Goal: Transaction & Acquisition: Purchase product/service

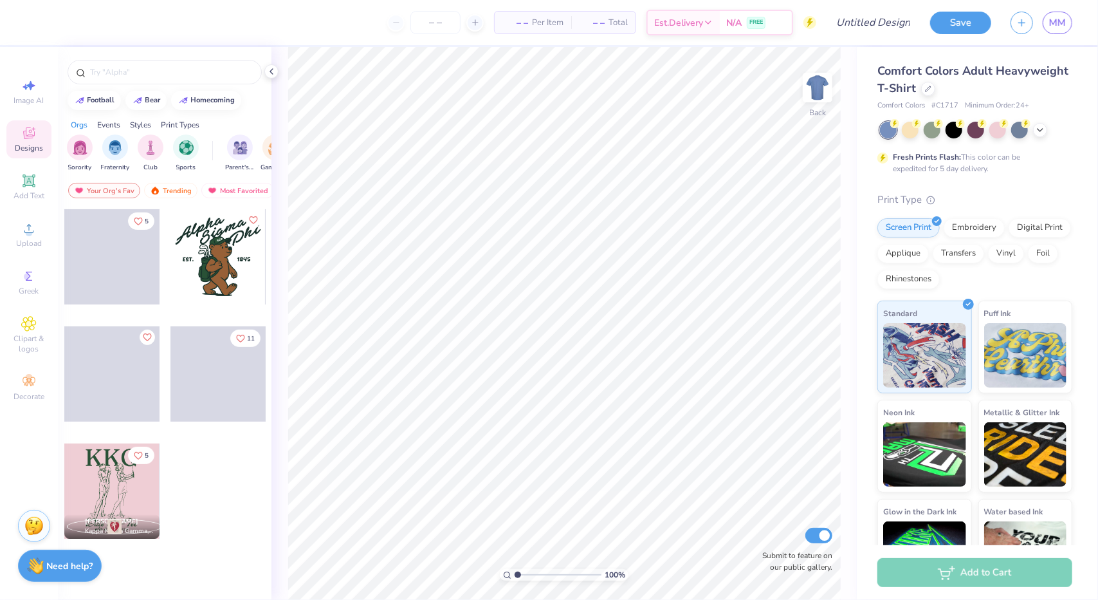
click at [217, 270] on div at bounding box center [218, 256] width 95 height 95
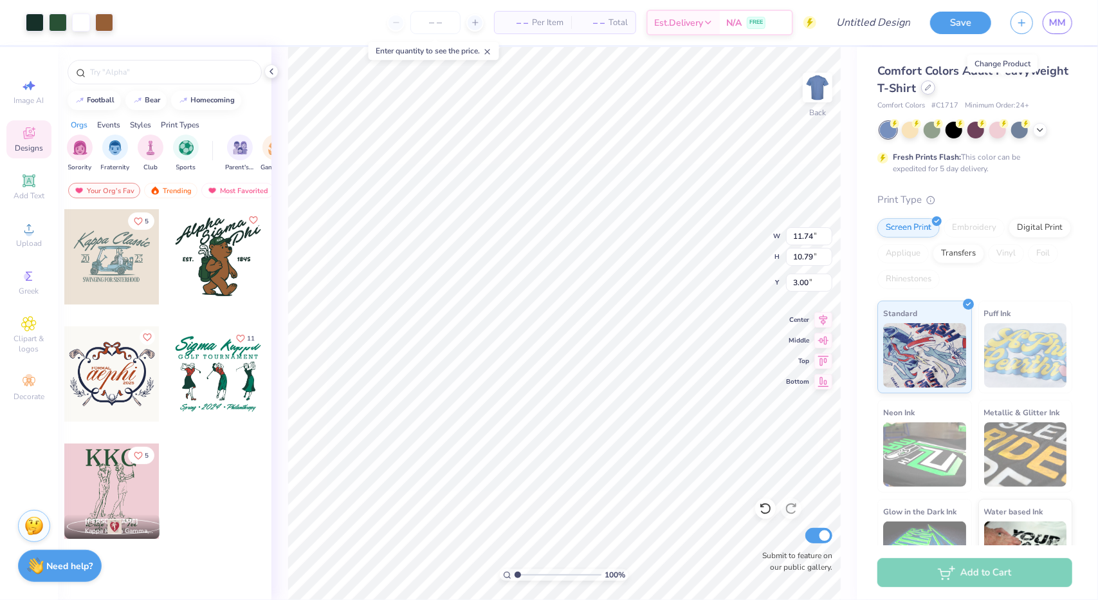
click at [932, 86] on icon at bounding box center [928, 87] width 6 height 6
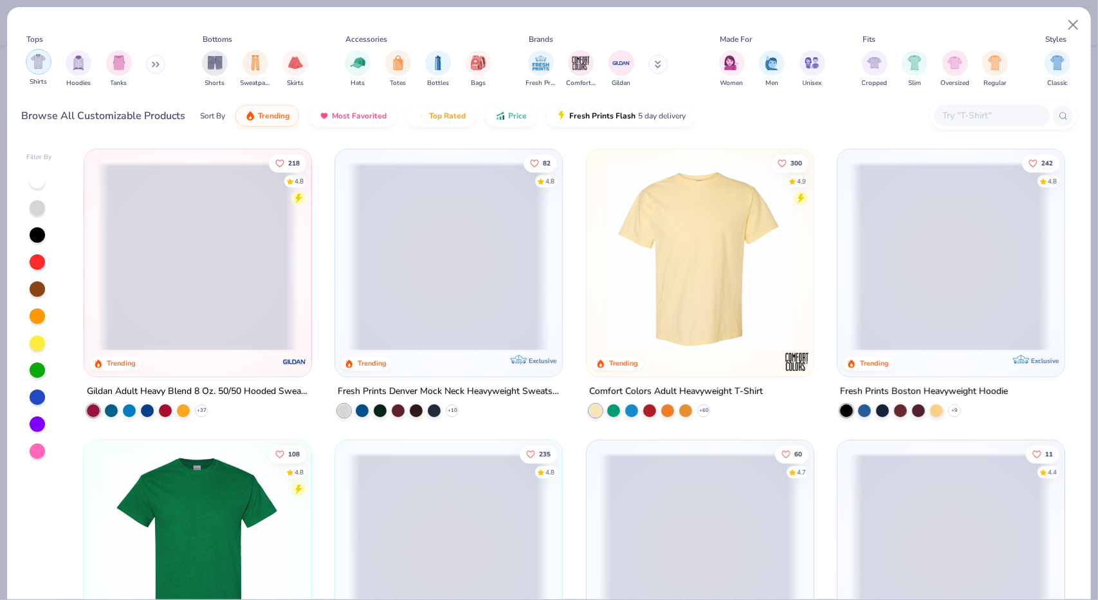
click at [37, 59] on img "filter for Shirts" at bounding box center [38, 61] width 15 height 15
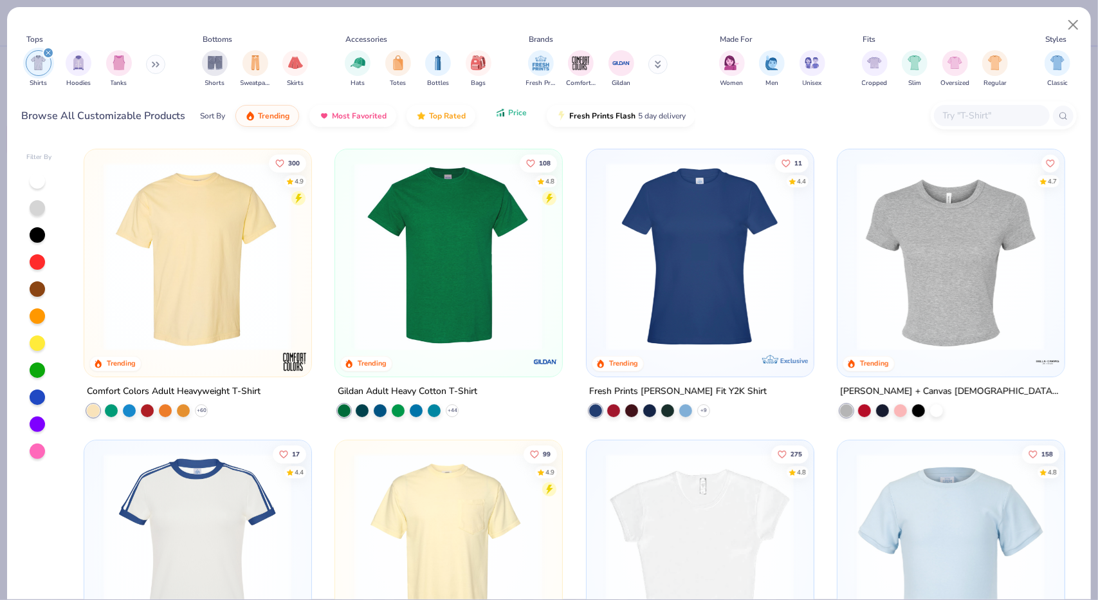
click at [516, 120] on button "Price" at bounding box center [511, 113] width 51 height 22
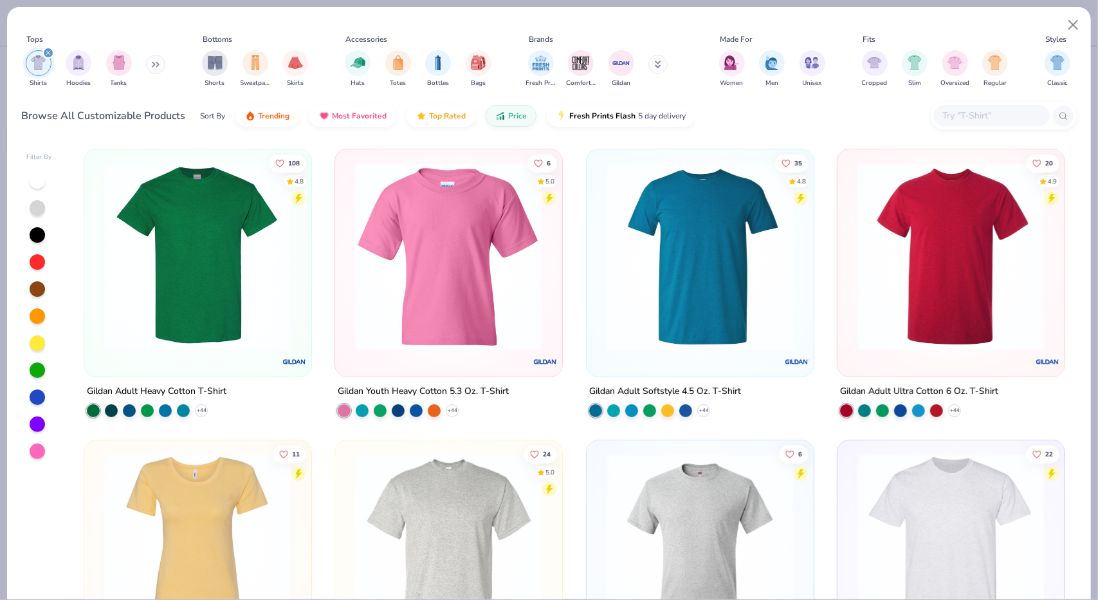
click at [189, 407] on div "+ 44" at bounding box center [147, 409] width 121 height 13
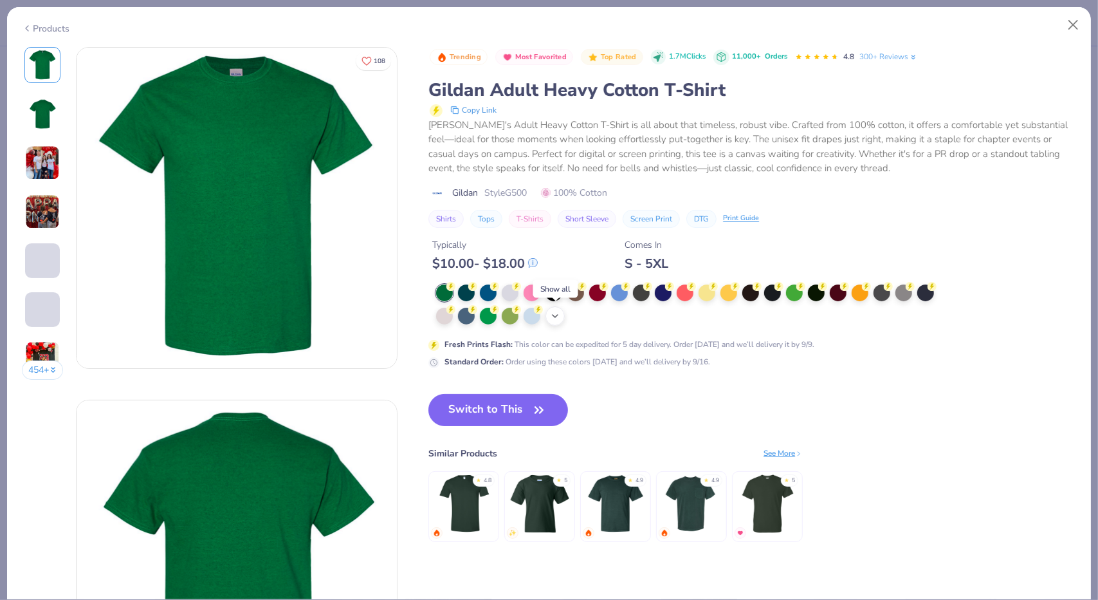
click at [548, 313] on div "+ 22" at bounding box center [555, 315] width 19 height 19
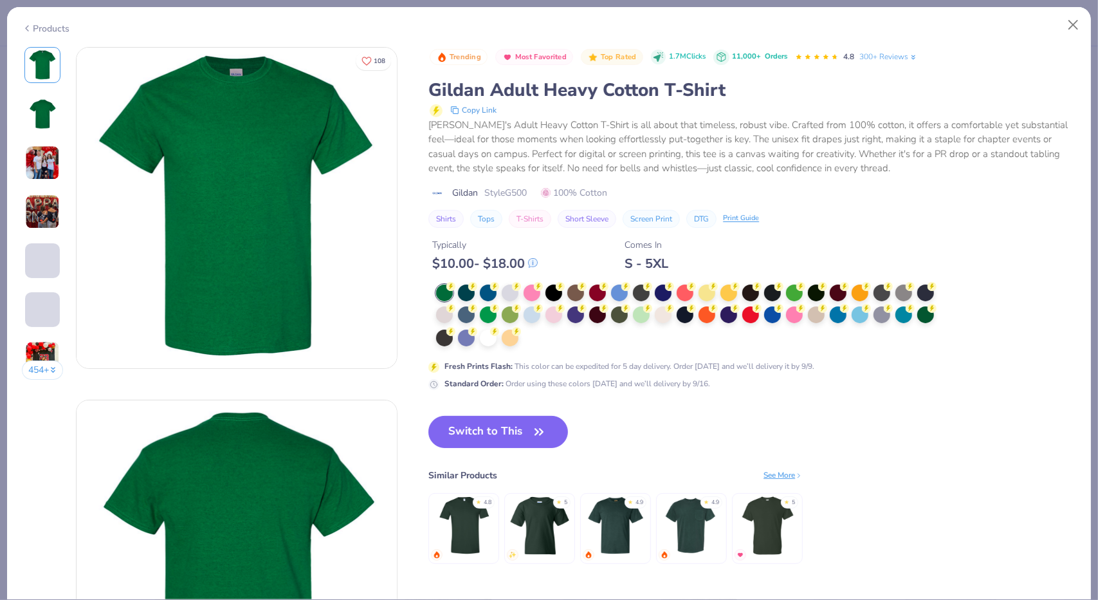
click at [533, 336] on div at bounding box center [689, 315] width 507 height 63
click at [488, 340] on div at bounding box center [488, 336] width 17 height 17
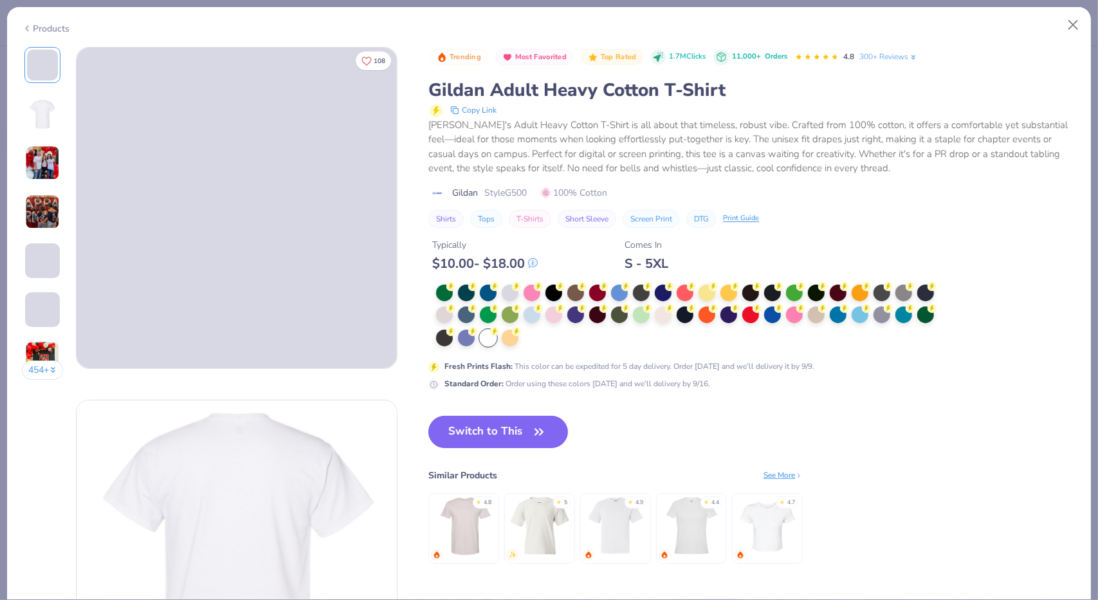
click at [486, 440] on button "Switch to This" at bounding box center [499, 432] width 140 height 32
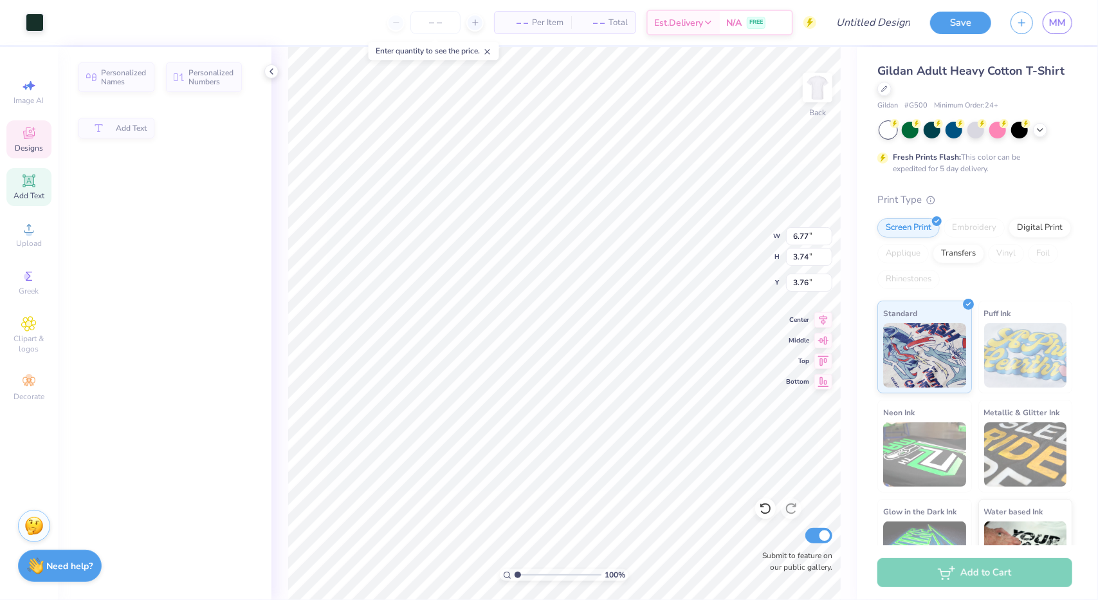
type input "6.77"
type input "3.74"
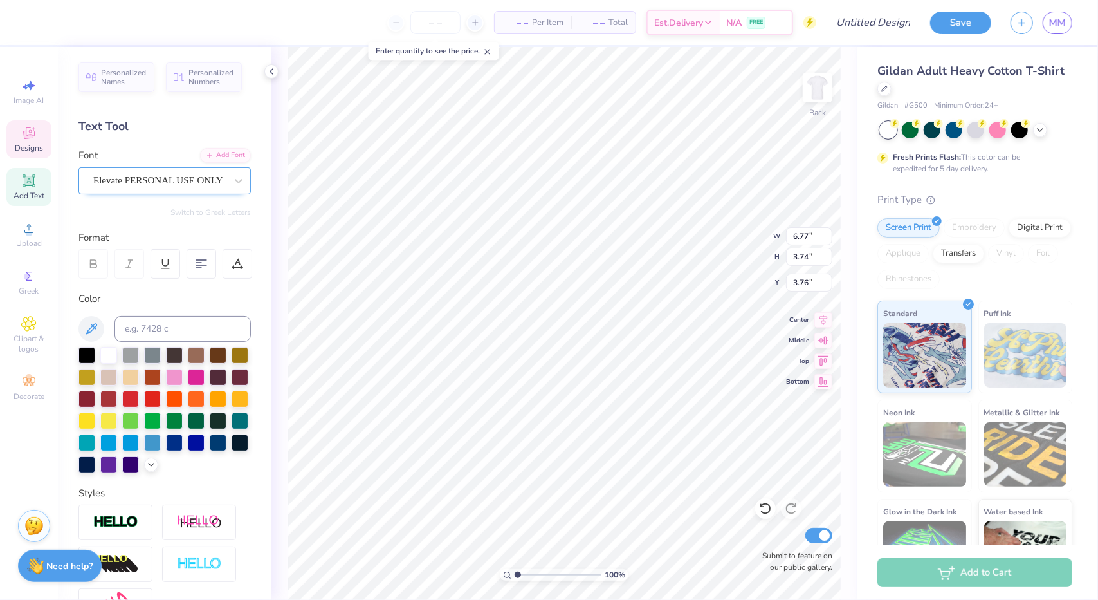
click at [171, 185] on div "Elevate PERSONAL USE ONLY" at bounding box center [159, 181] width 135 height 20
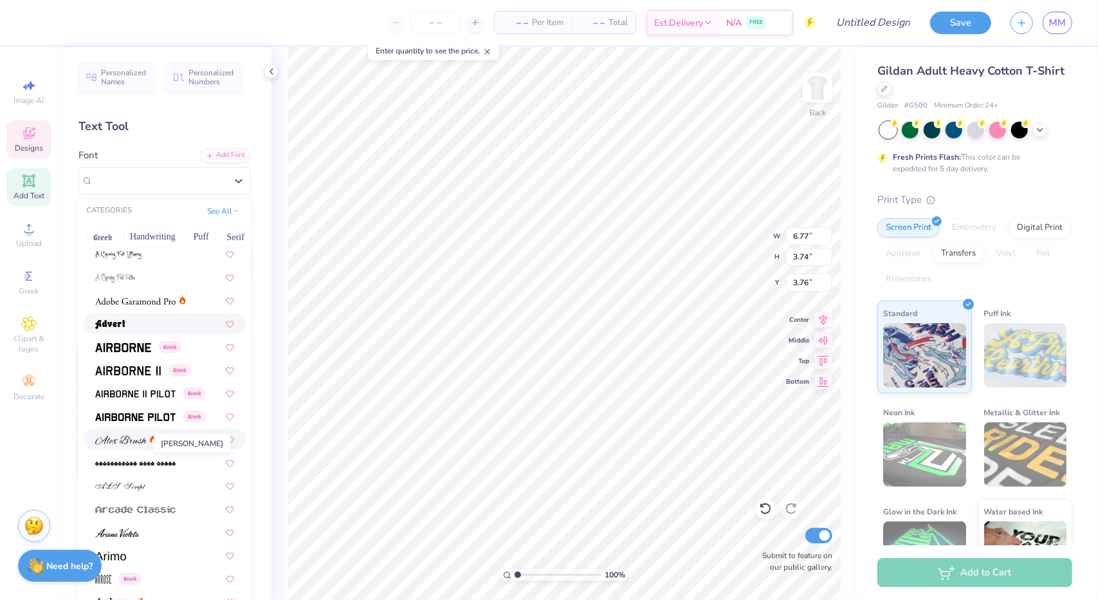
scroll to position [239, 0]
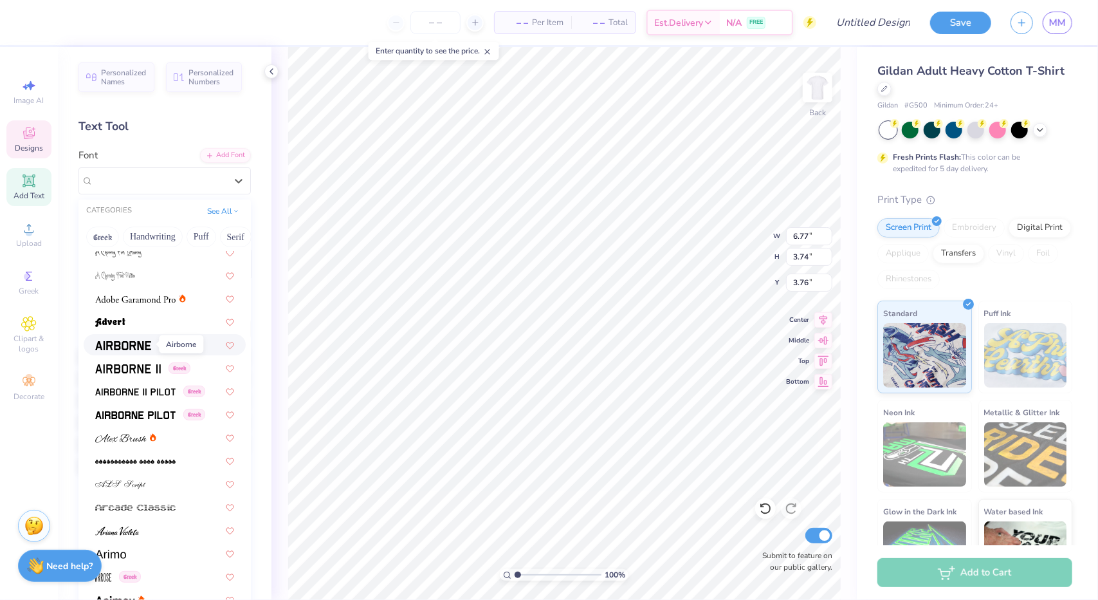
click at [131, 343] on img at bounding box center [123, 345] width 56 height 9
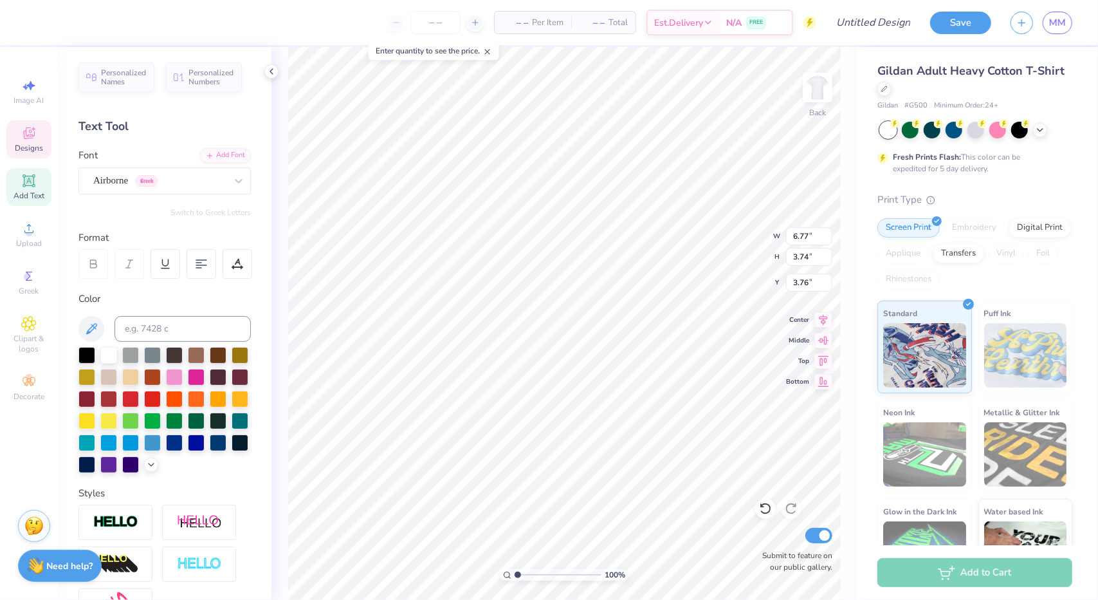
type input "5.84"
type input "3.42"
type input "3.60"
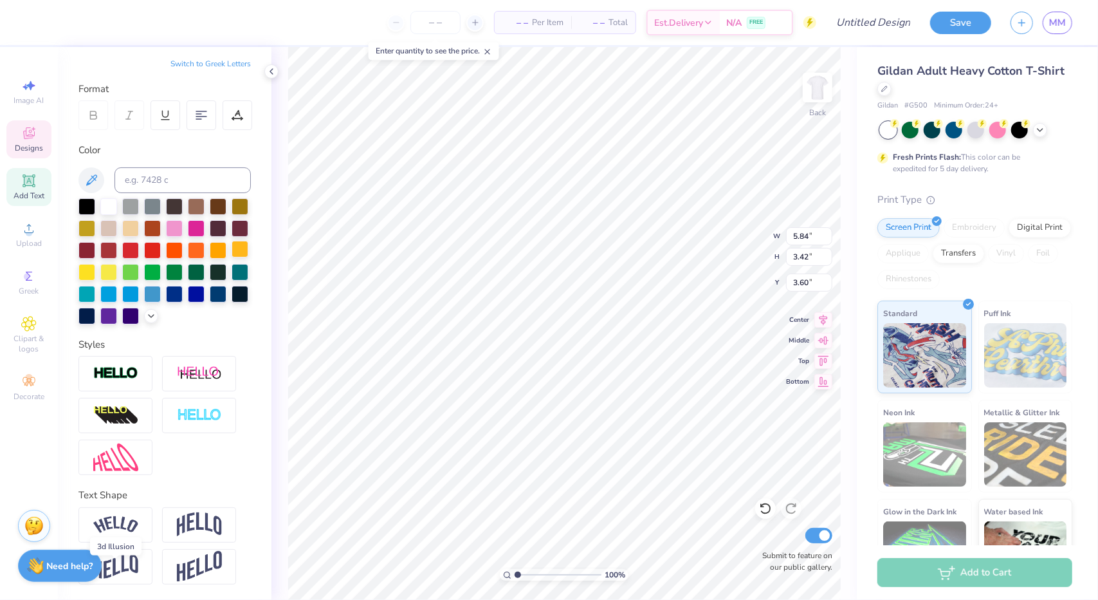
scroll to position [0, 0]
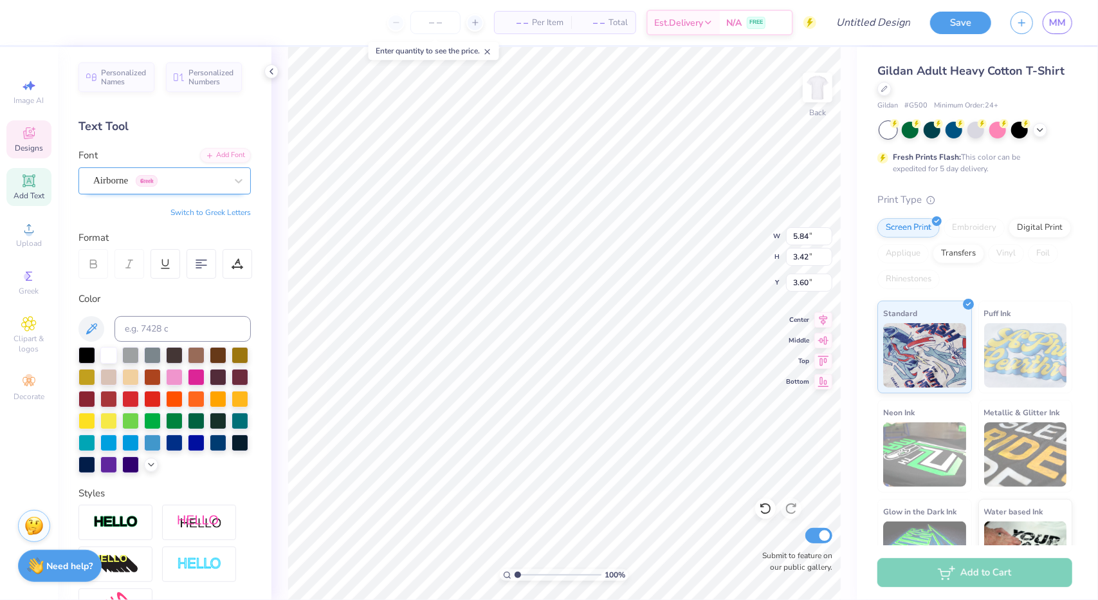
click at [161, 187] on div at bounding box center [159, 180] width 133 height 17
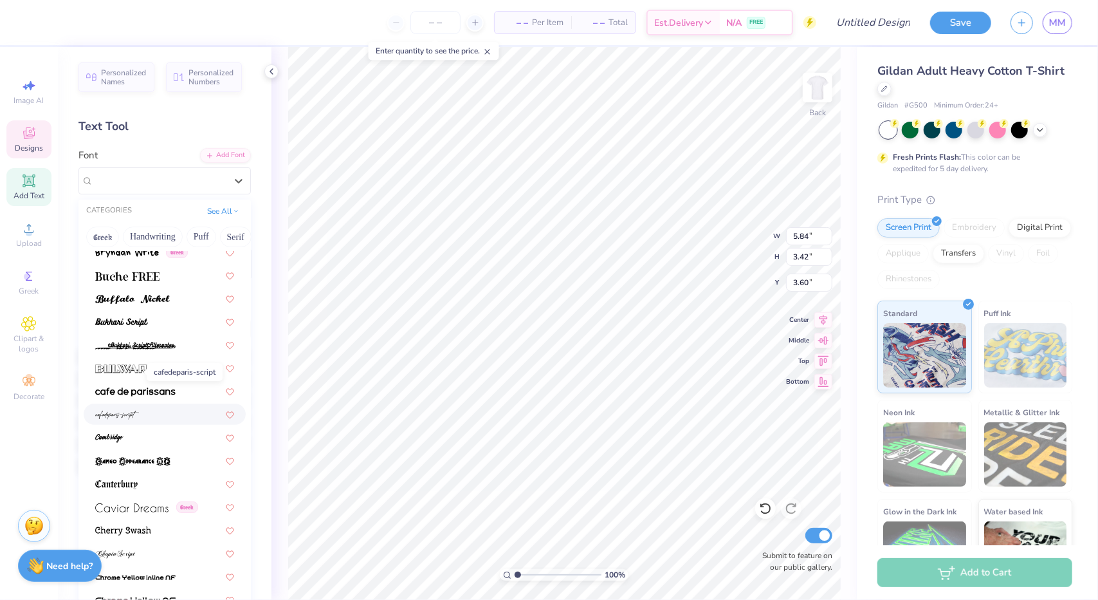
scroll to position [1300, 0]
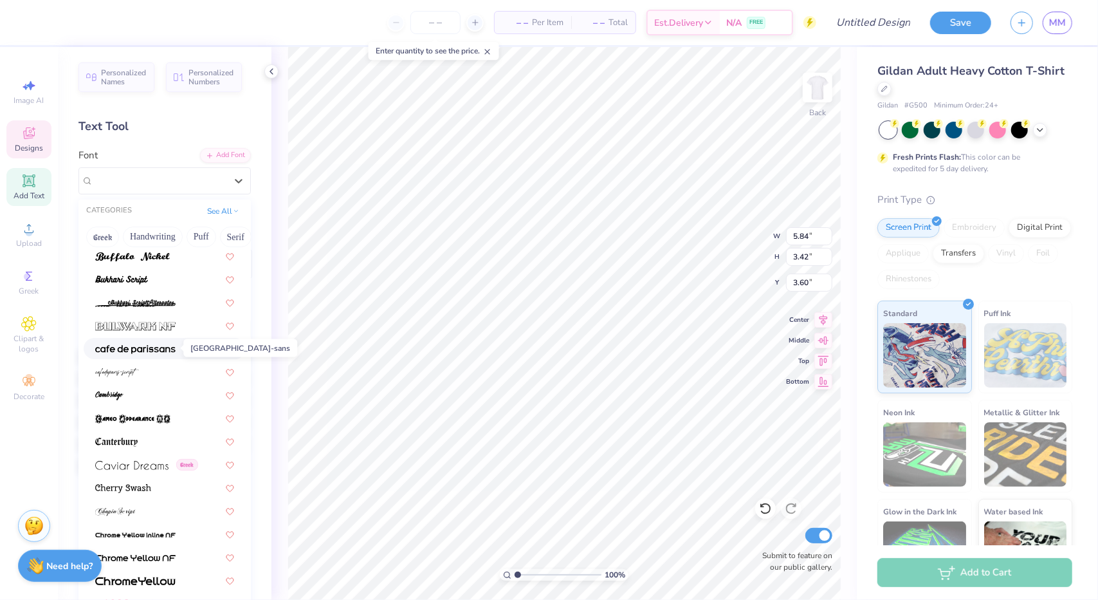
click at [147, 349] on img at bounding box center [135, 349] width 80 height 9
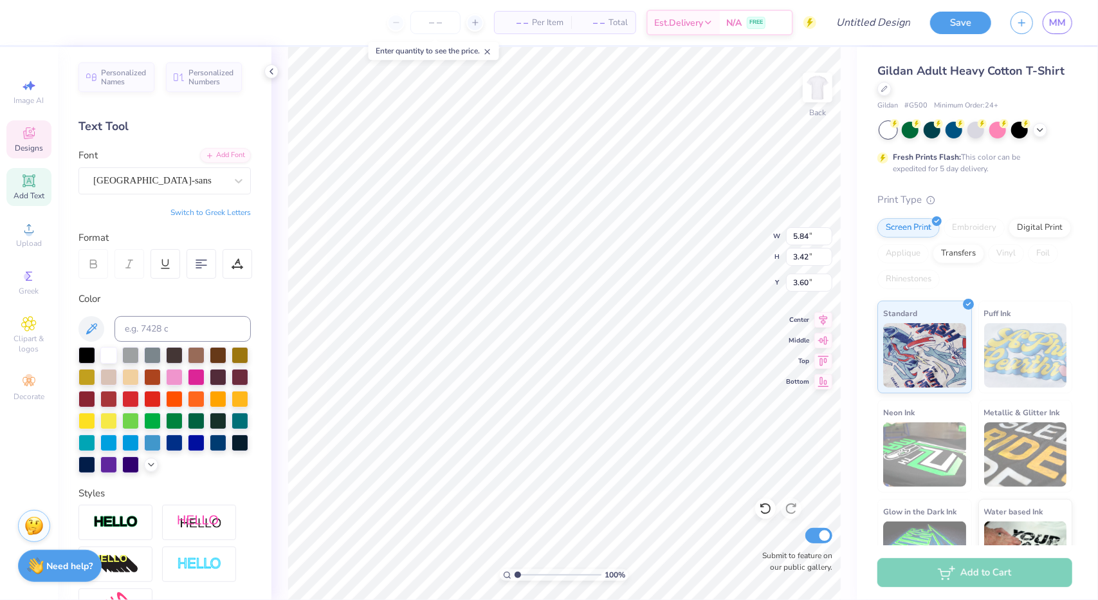
type input "3.33"
type input "1.94"
type input "4.29"
click at [149, 187] on div "[GEOGRAPHIC_DATA]-sans" at bounding box center [159, 181] width 135 height 20
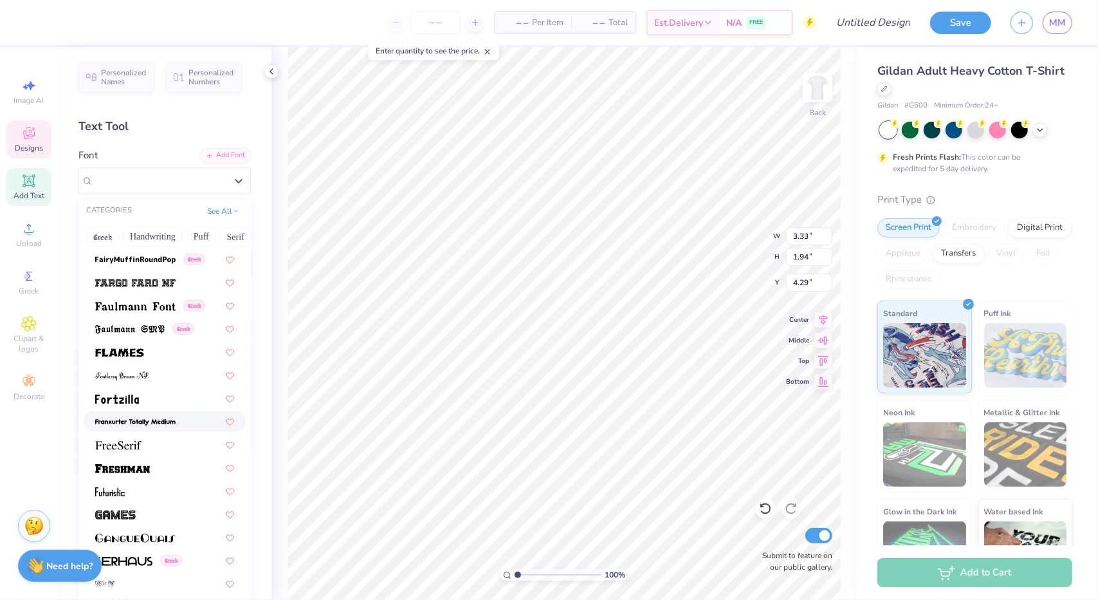
scroll to position [2895, 0]
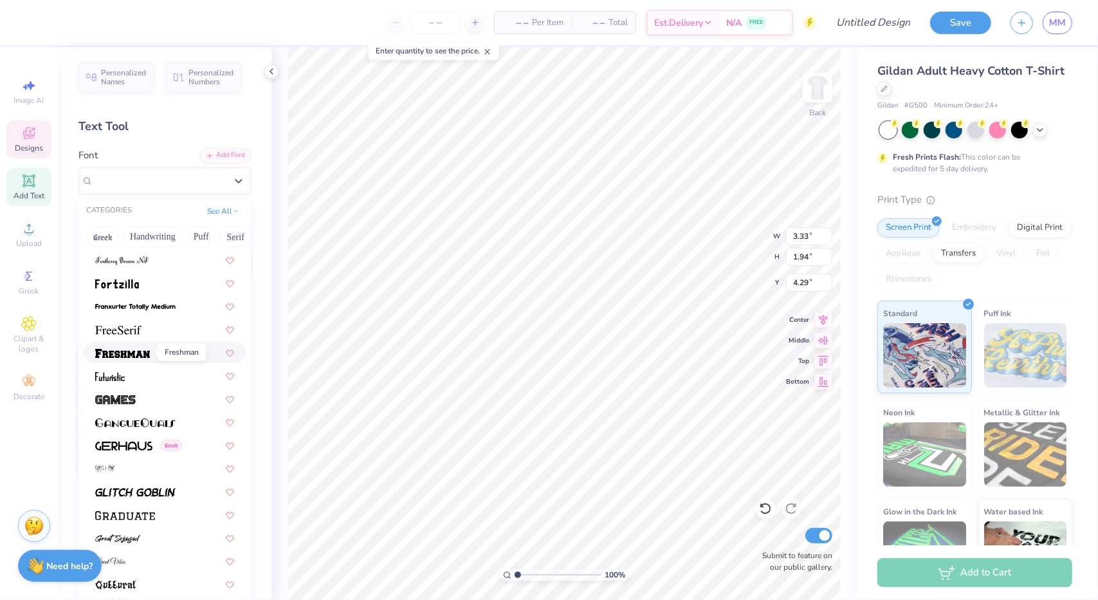
click at [147, 358] on span at bounding box center [122, 353] width 55 height 14
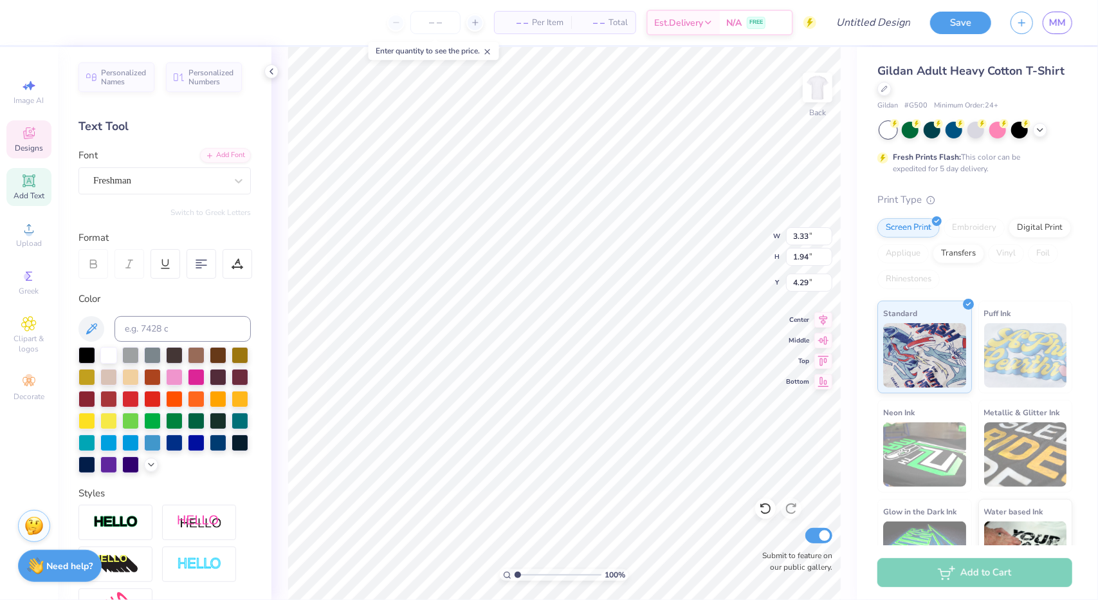
type input "6.30"
type input "3.49"
type input "3.70"
click at [191, 188] on div at bounding box center [159, 180] width 133 height 17
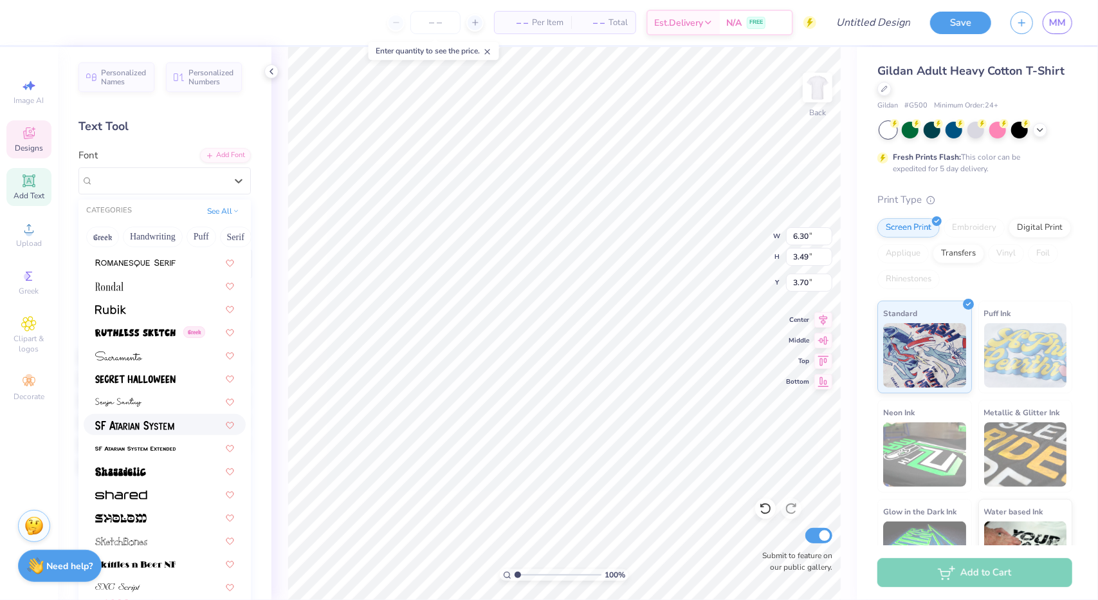
scroll to position [6002, 0]
